Goal: Task Accomplishment & Management: Complete application form

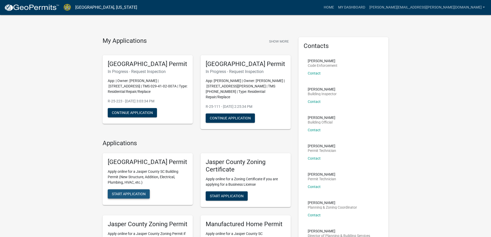
click at [135, 196] on span "Start Application" at bounding box center [129, 194] width 34 height 4
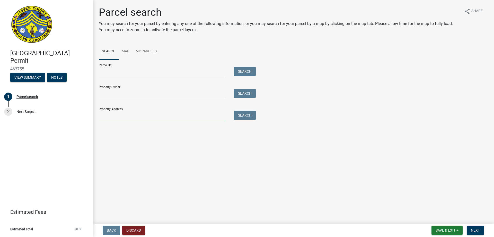
click at [110, 116] on input "Property Address:" at bounding box center [162, 115] width 127 height 11
type input "109 coopers hawk"
click at [241, 116] on button "Search" at bounding box center [245, 114] width 22 height 9
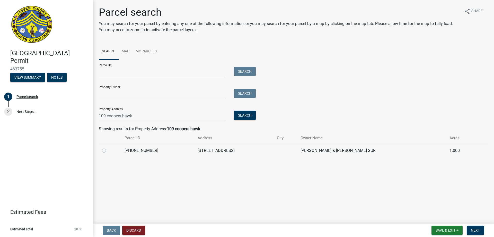
click at [108, 147] on label at bounding box center [108, 147] width 0 height 0
click at [108, 150] on input "radio" at bounding box center [109, 148] width 3 height 3
radio input "true"
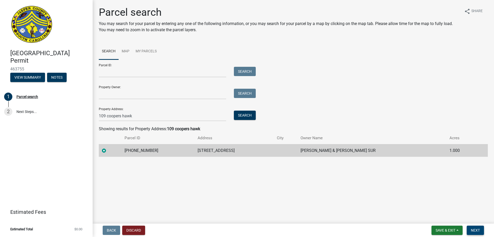
click at [474, 230] on span "Next" at bounding box center [475, 230] width 9 height 4
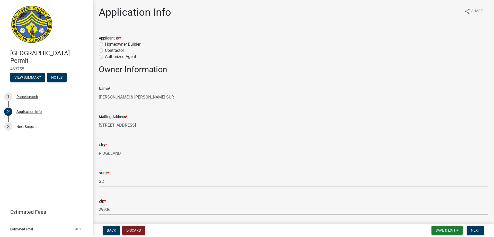
click at [105, 49] on label "Contractor" at bounding box center [114, 50] width 19 height 6
click at [105, 49] on input "Contractor" at bounding box center [106, 48] width 3 height 3
radio input "true"
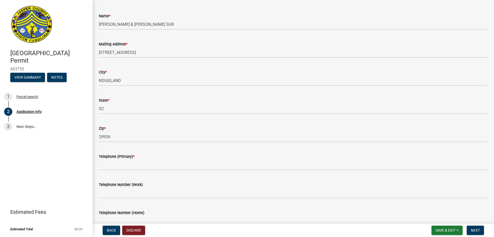
scroll to position [77, 0]
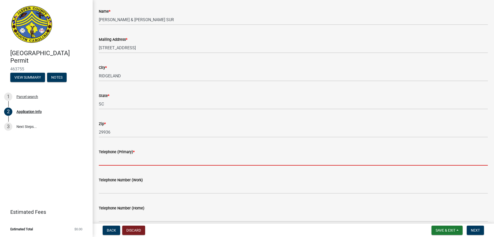
click at [107, 163] on input "Telephone (Primary) *" at bounding box center [293, 160] width 389 height 11
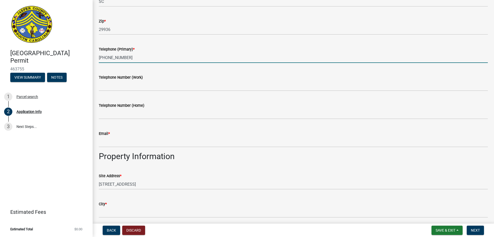
scroll to position [180, 0]
type input "[PHONE_NUMBER]"
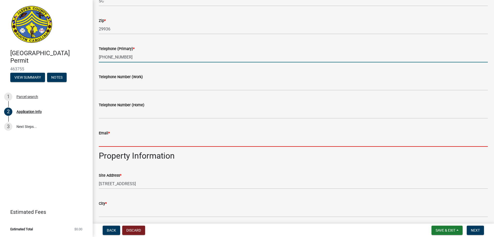
drag, startPoint x: 108, startPoint y: 140, endPoint x: 119, endPoint y: 145, distance: 12.0
click at [108, 140] on input "Email *" at bounding box center [293, 141] width 389 height 11
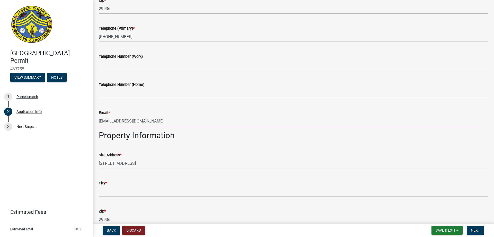
scroll to position [258, 0]
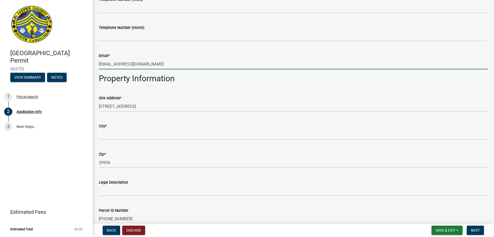
type input "[EMAIL_ADDRESS][DOMAIN_NAME]"
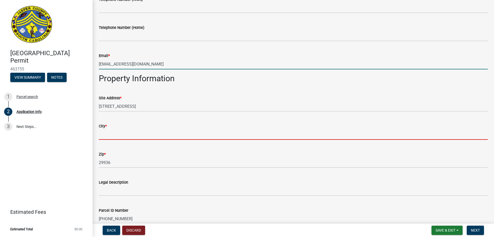
click at [116, 132] on input "City *" at bounding box center [293, 134] width 389 height 11
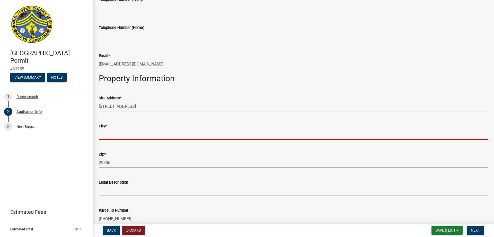
type input "r"
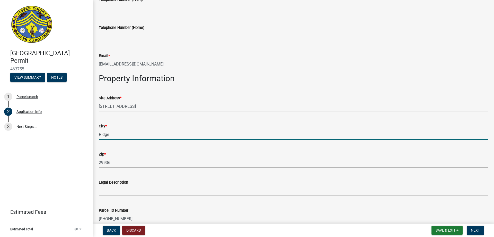
type input "Ridgeland"
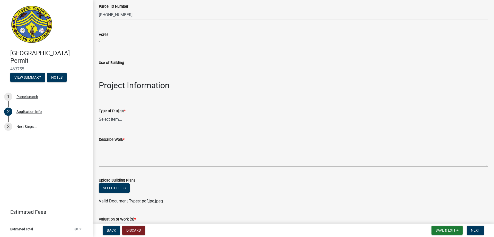
scroll to position [464, 0]
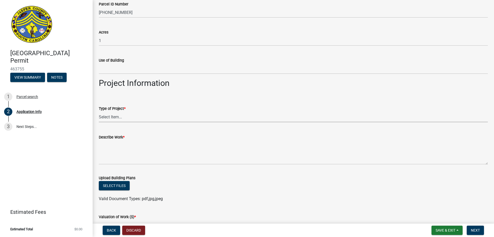
click at [116, 116] on select "Select Item... Construction Trailer/Shipping Container Residential Demolition C…" at bounding box center [293, 117] width 389 height 11
click at [99, 112] on select "Select Item... Construction Trailer/Shipping Container Residential Demolition C…" at bounding box center [293, 117] width 389 height 11
select select "6d5c1e33-a31a-4b32-8811-29a78b0cd51d"
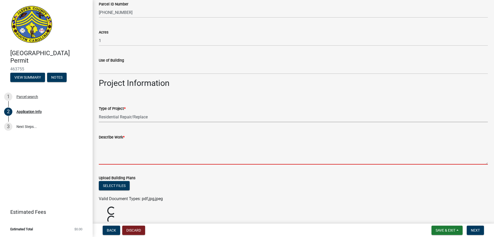
click at [114, 155] on textarea "Describe Work *" at bounding box center [293, 152] width 389 height 24
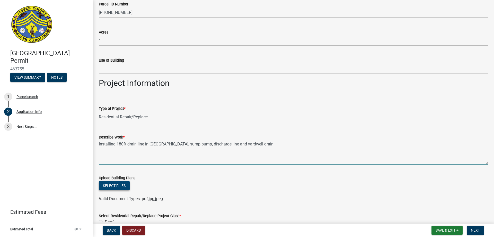
type textarea "Installing 180ft drain line in [GEOGRAPHIC_DATA], sump pump, discharge line and…"
click at [117, 184] on button "Select files" at bounding box center [114, 185] width 31 height 9
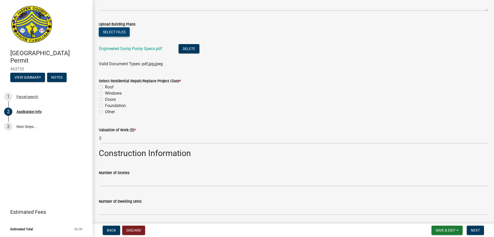
scroll to position [618, 0]
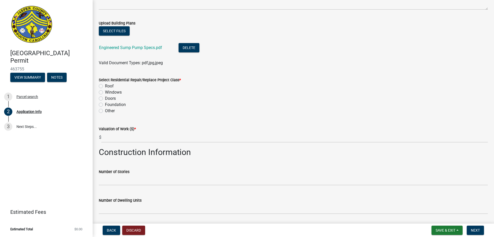
click at [105, 104] on label "Foundation" at bounding box center [115, 104] width 21 height 6
click at [105, 104] on input "Foundation" at bounding box center [106, 102] width 3 height 3
radio input "true"
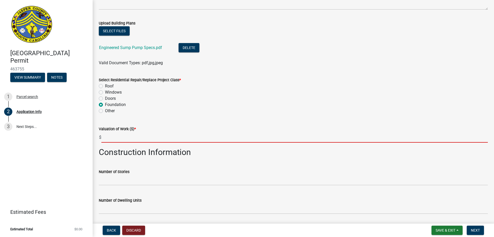
click at [116, 137] on input "text" at bounding box center [294, 137] width 387 height 11
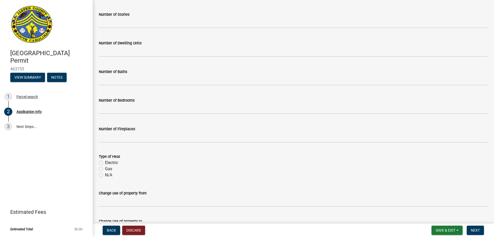
scroll to position [813, 0]
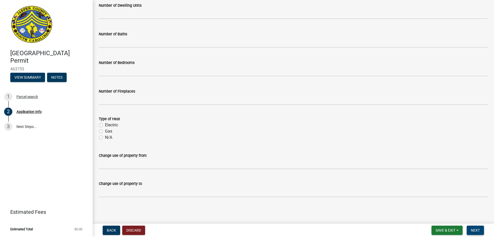
type input "11023.33"
drag, startPoint x: 477, startPoint y: 230, endPoint x: 474, endPoint y: 172, distance: 58.3
click at [477, 229] on span "Next" at bounding box center [475, 230] width 9 height 4
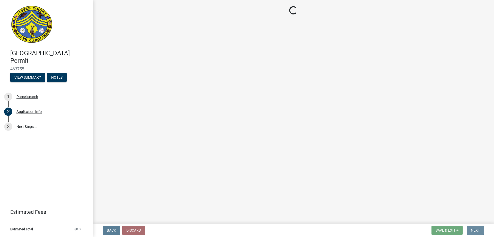
scroll to position [0, 0]
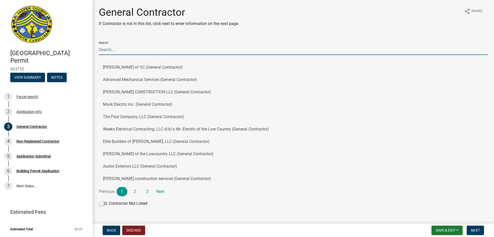
drag, startPoint x: 107, startPoint y: 46, endPoint x: 129, endPoint y: 53, distance: 22.8
click at [107, 46] on input "Search" at bounding box center [293, 49] width 389 height 11
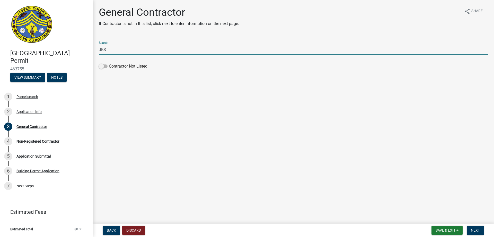
type input "JES Columbia LLC DBA Mount Valley Foundation Services"
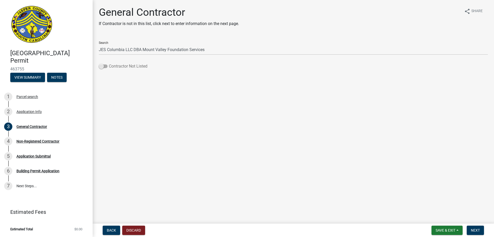
click at [103, 67] on span at bounding box center [103, 66] width 9 height 4
click at [109, 63] on input "Contractor Not Listed" at bounding box center [109, 63] width 0 height 0
drag, startPoint x: 475, startPoint y: 229, endPoint x: 482, endPoint y: 157, distance: 72.4
click at [475, 228] on span "Next" at bounding box center [475, 230] width 9 height 4
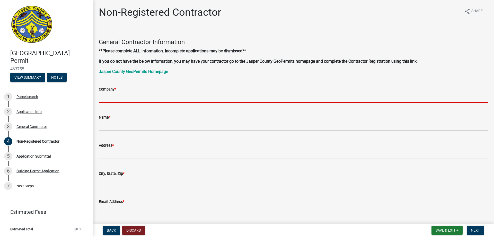
click at [103, 98] on input "Company *" at bounding box center [293, 97] width 389 height 11
type input "JES Columbia LLC DBA Mount Valley Foundation Services"
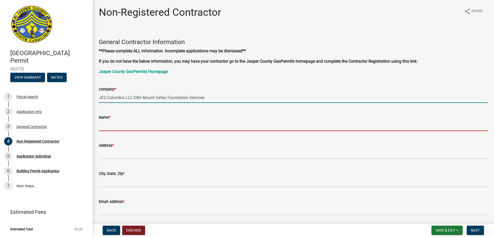
click at [130, 125] on input "Name *" at bounding box center [293, 125] width 389 height 11
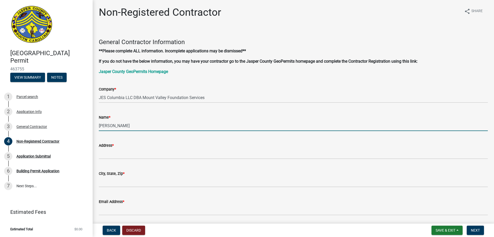
type input "[PERSON_NAME] [PERSON_NAME]"
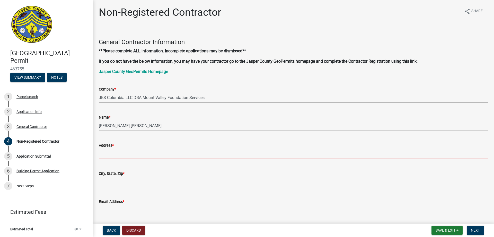
drag, startPoint x: 121, startPoint y: 153, endPoint x: 149, endPoint y: 151, distance: 28.4
click at [121, 153] on input "Address *" at bounding box center [293, 153] width 389 height 11
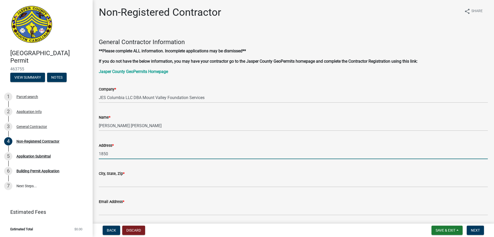
type input "[STREET_ADDRESS]"
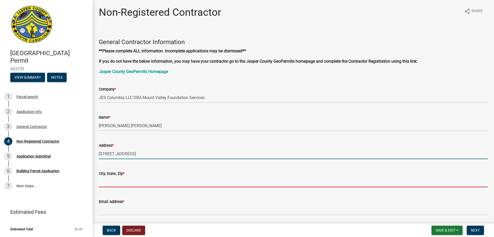
click at [123, 178] on input "City, State, Zip *" at bounding box center [293, 181] width 389 height 11
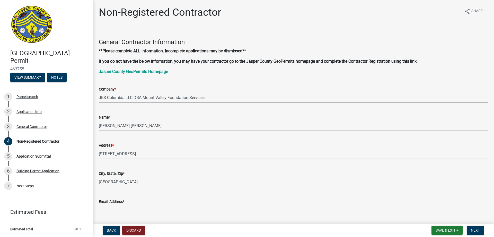
type input "Charleston SC 29407"
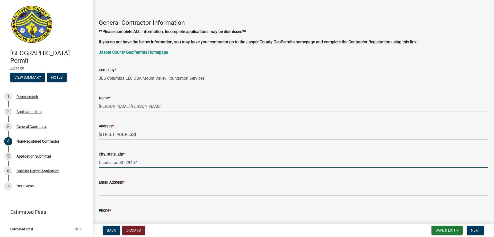
scroll to position [52, 0]
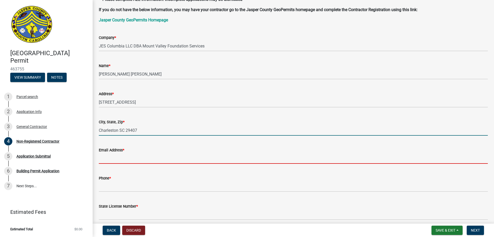
click at [112, 160] on input "Email Address *" at bounding box center [293, 158] width 389 height 11
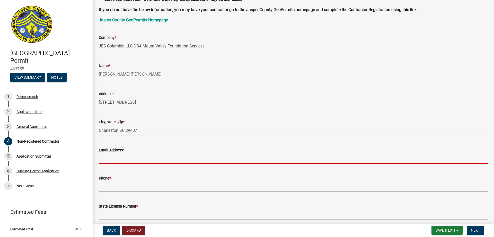
type input "[PERSON_NAME][EMAIL_ADDRESS][PERSON_NAME][DOMAIN_NAME]"
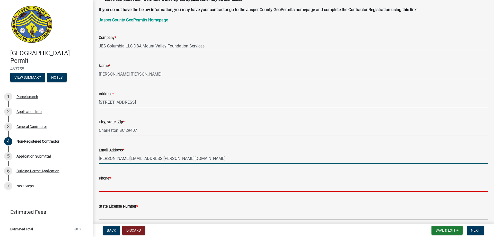
click at [112, 187] on input "Phone *" at bounding box center [293, 186] width 389 height 11
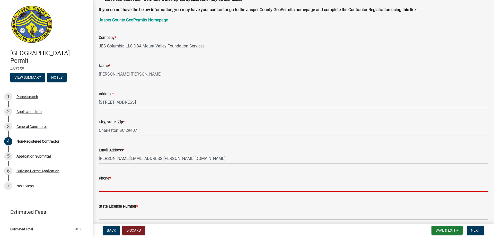
type input "8038304291"
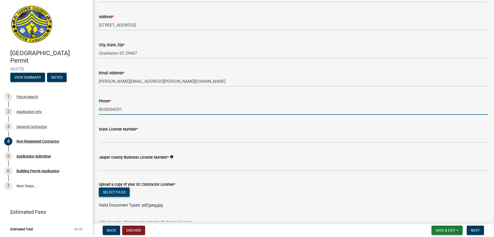
scroll to position [129, 0]
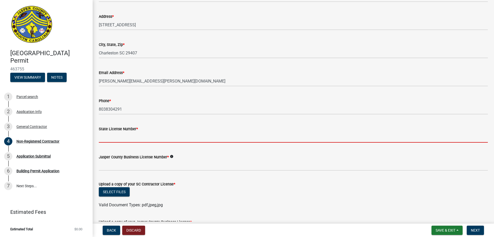
click at [107, 138] on input "State License Number *" at bounding box center [293, 137] width 389 height 11
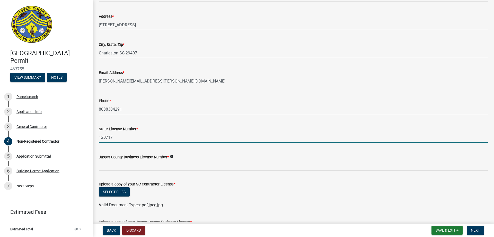
type input "120717"
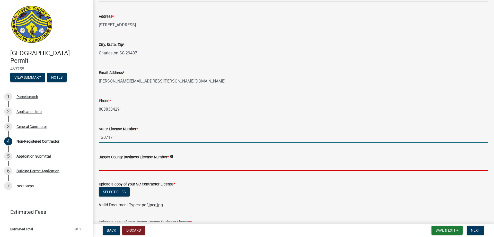
click at [113, 164] on input "Jasper County Business License Number *" at bounding box center [293, 165] width 389 height 11
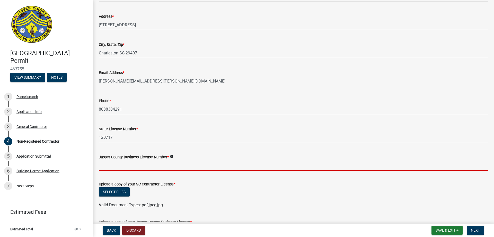
click at [172, 157] on icon "info" at bounding box center [172, 157] width 4 height 4
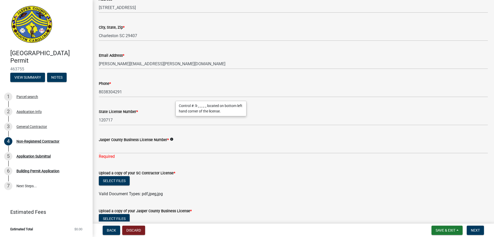
scroll to position [180, 0]
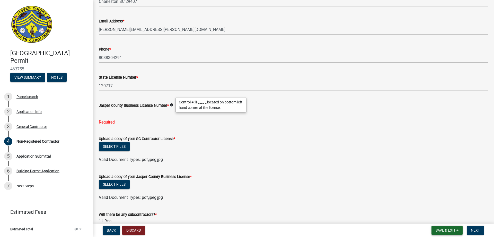
drag, startPoint x: 449, startPoint y: 231, endPoint x: 450, endPoint y: 228, distance: 3.1
click at [449, 230] on span "Save & Exit" at bounding box center [446, 230] width 20 height 4
click at [443, 218] on button "Save & Exit" at bounding box center [442, 216] width 41 height 12
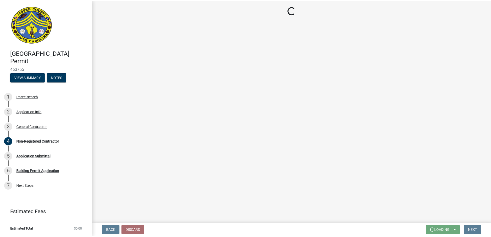
scroll to position [0, 0]
